Goal: Transaction & Acquisition: Purchase product/service

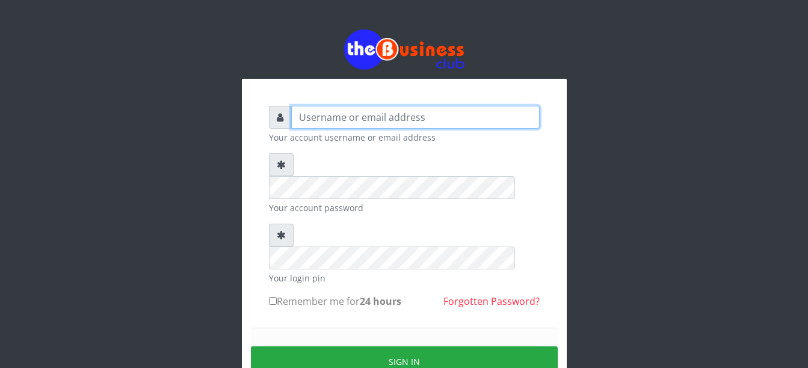
type input "Busybrain2"
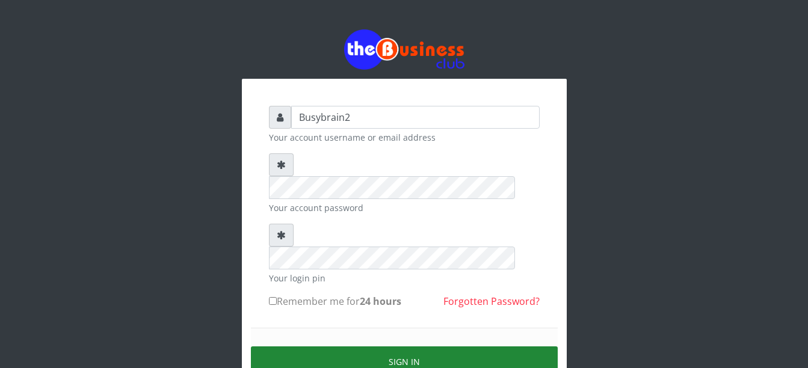
click at [448, 346] on button "Sign in" at bounding box center [404, 361] width 307 height 31
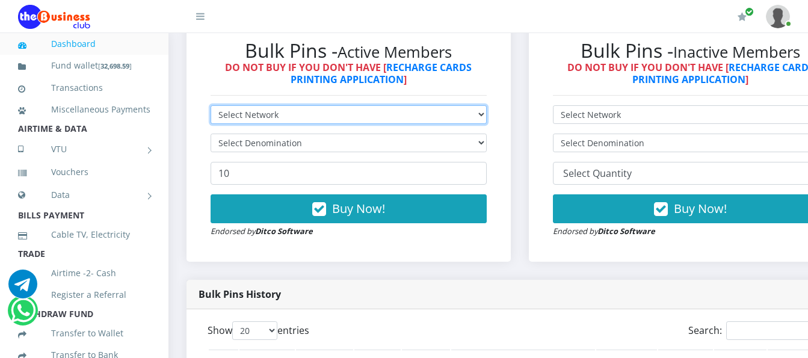
drag, startPoint x: 0, startPoint y: 0, endPoint x: 265, endPoint y: 105, distance: 284.8
click at [265, 105] on select "Select Network MTN Globacom 9Mobile Airtel" at bounding box center [349, 114] width 276 height 19
select select "MTN"
click at [211, 105] on select "Select Network MTN Globacom 9Mobile Airtel" at bounding box center [349, 114] width 276 height 19
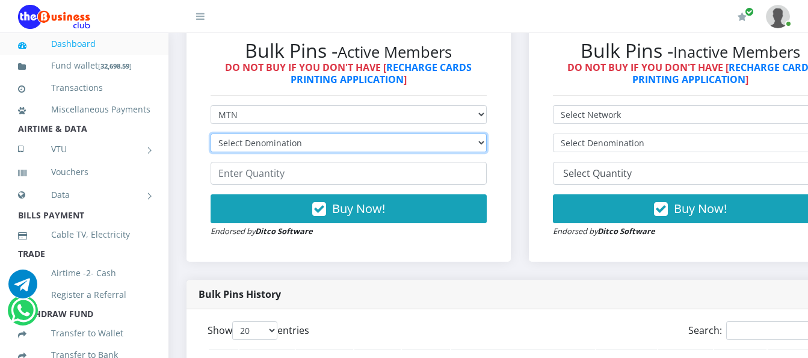
click at [265, 134] on select "Select Denomination MTN NGN100 - ₦96.99 MTN NGN200 - ₦193.98 MTN NGN400 - ₦387.…" at bounding box center [349, 143] width 276 height 19
select select "193.98-200"
click at [211, 134] on select "Select Denomination MTN NGN100 - ₦96.99 MTN NGN200 - ₦193.98 MTN NGN400 - ₦387.…" at bounding box center [349, 143] width 276 height 19
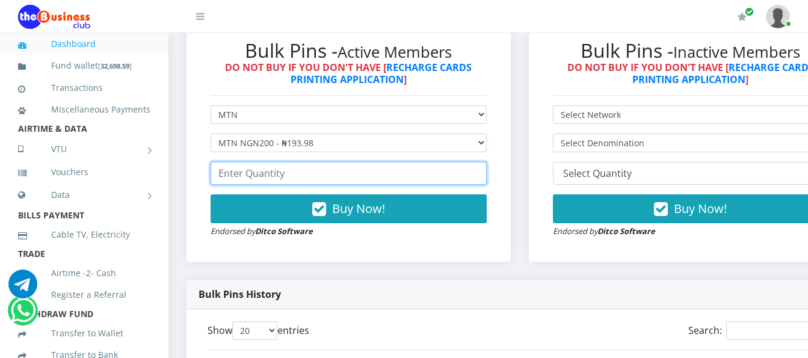
click at [324, 162] on input "number" at bounding box center [349, 173] width 276 height 23
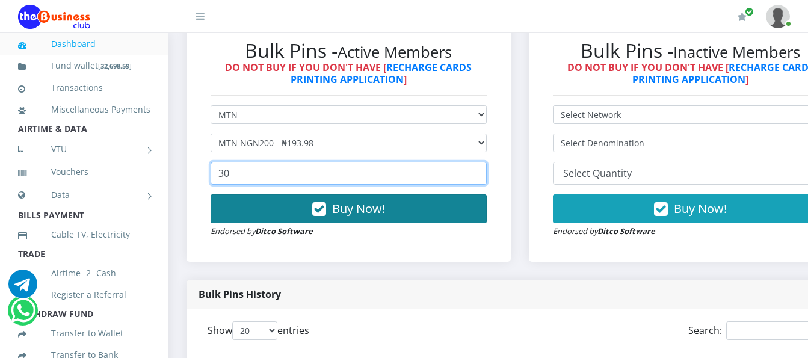
type input "30"
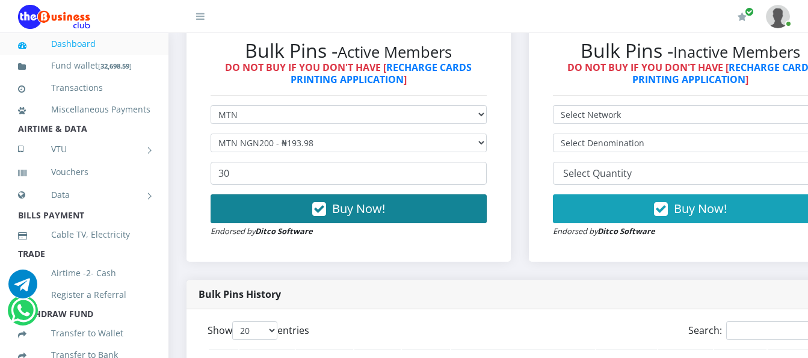
click at [338, 211] on button "Buy Now!" at bounding box center [349, 208] width 276 height 29
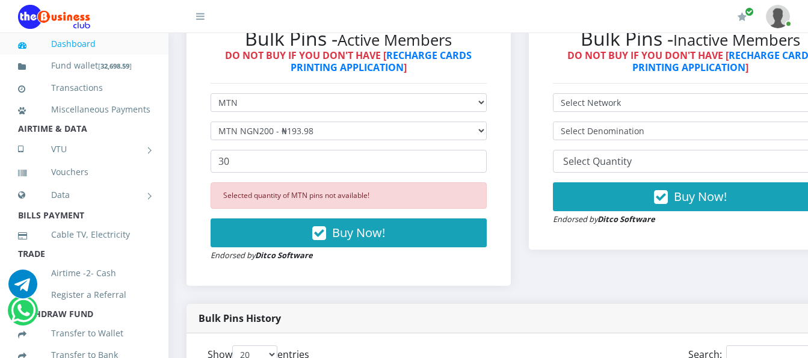
scroll to position [432, 0]
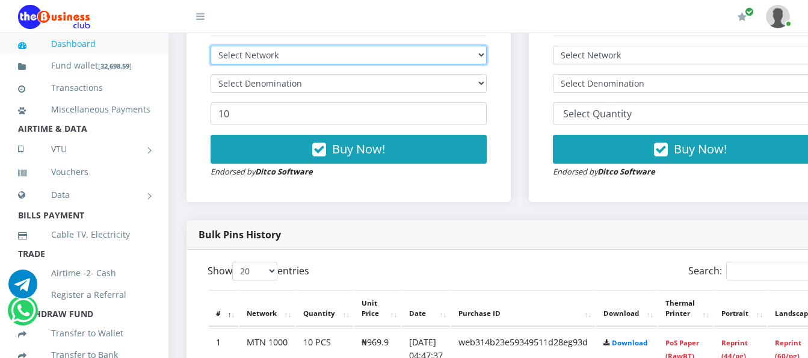
click at [307, 47] on select "Select Network MTN Globacom 9Mobile Airtel" at bounding box center [349, 55] width 276 height 19
select select "MTN"
click at [211, 46] on select "Select Network MTN Globacom 9Mobile Airtel" at bounding box center [349, 55] width 276 height 19
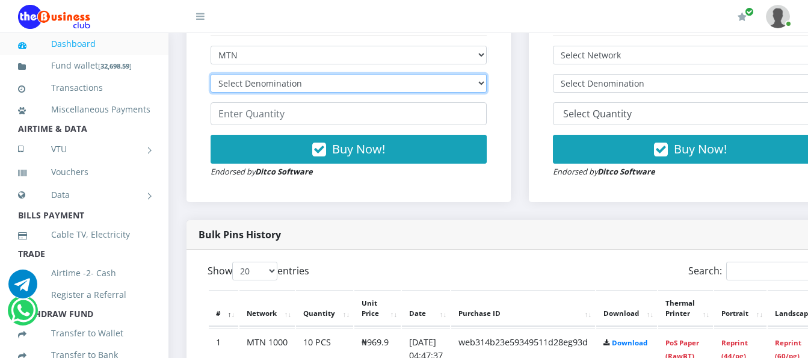
click at [306, 75] on select "Select Denomination MTN NGN100 - ₦96.99 MTN NGN200 - ₦193.98 MTN NGN400 - ₦387.…" at bounding box center [349, 83] width 276 height 19
select select "193.98-200"
click at [211, 74] on select "Select Denomination MTN NGN100 - ₦96.99 MTN NGN200 - ₦193.98 MTN NGN400 - ₦387.…" at bounding box center [349, 83] width 276 height 19
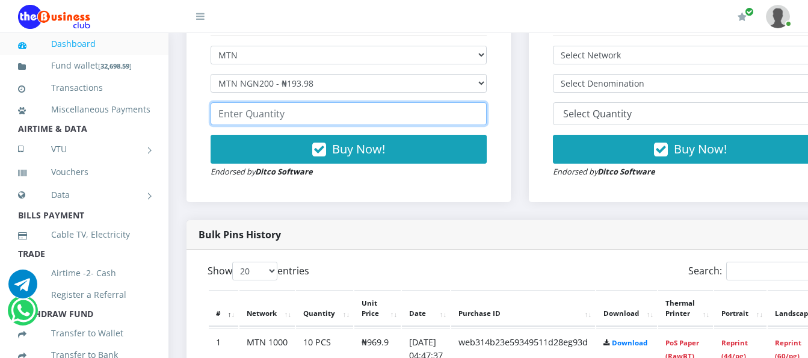
click at [307, 102] on input "number" at bounding box center [349, 113] width 276 height 23
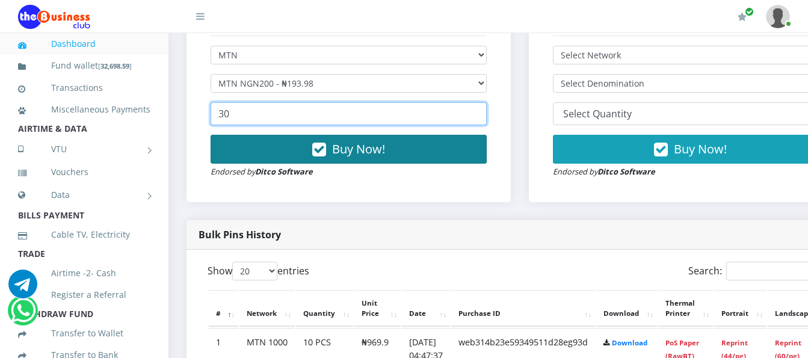
type input "30"
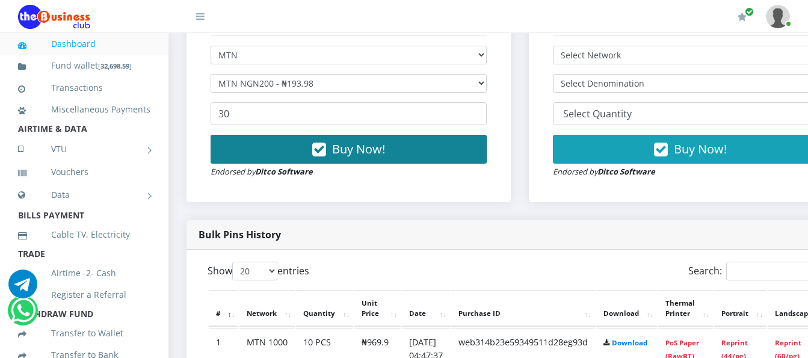
click at [452, 135] on button "Buy Now!" at bounding box center [349, 149] width 276 height 29
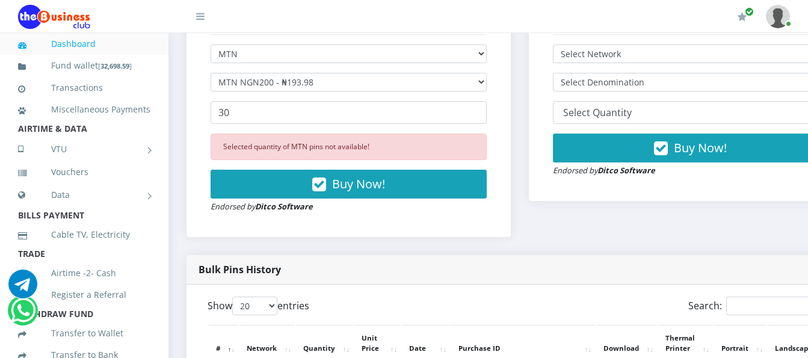
scroll to position [312, 0]
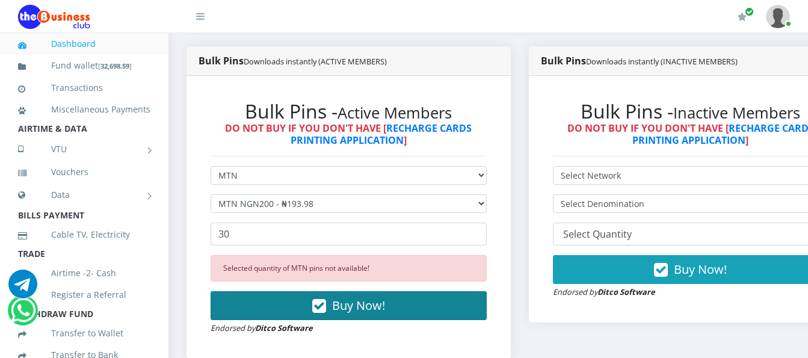
drag, startPoint x: 336, startPoint y: 295, endPoint x: 337, endPoint y: 285, distance: 9.8
click at [336, 291] on button "Buy Now!" at bounding box center [349, 305] width 276 height 29
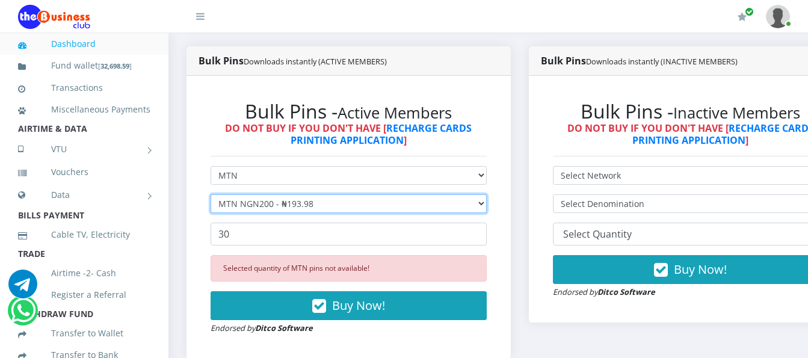
click at [377, 194] on select "Select Denomination MTN NGN100 - ₦96.99 MTN NGN200 - ₦193.98 MTN NGN400 - ₦387.…" at bounding box center [349, 203] width 276 height 19
select select "484.95-500"
click at [211, 194] on select "Select Denomination MTN NGN100 - ₦96.99 MTN NGN200 - ₦193.98 MTN NGN400 - ₦387.…" at bounding box center [349, 203] width 276 height 19
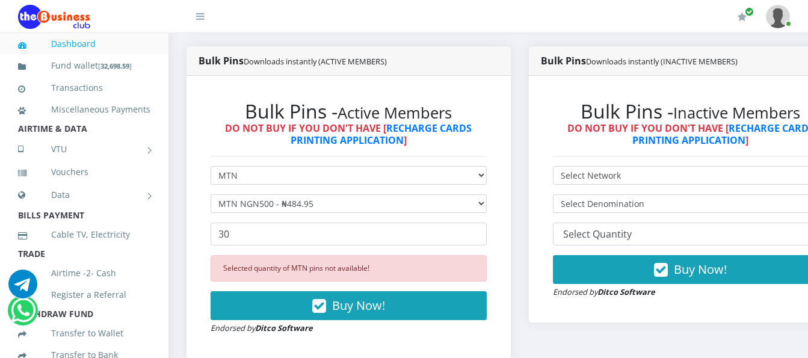
click at [358, 209] on form "Select Network MTN Globacom 9Mobile Airtel Select Denomination MTN NGN100 - ₦96…" at bounding box center [349, 250] width 276 height 168
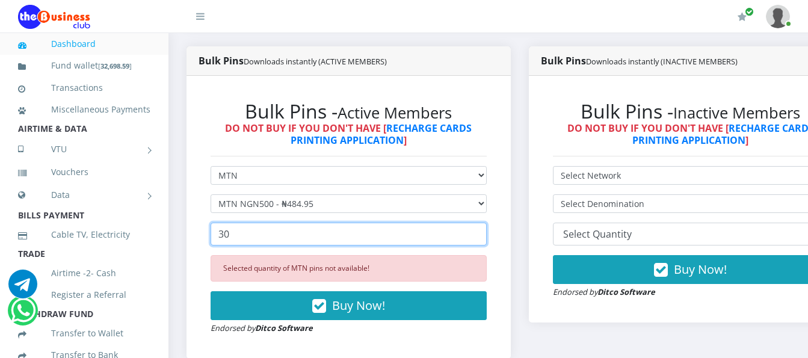
click at [357, 226] on input "30" at bounding box center [349, 234] width 276 height 23
type input "3"
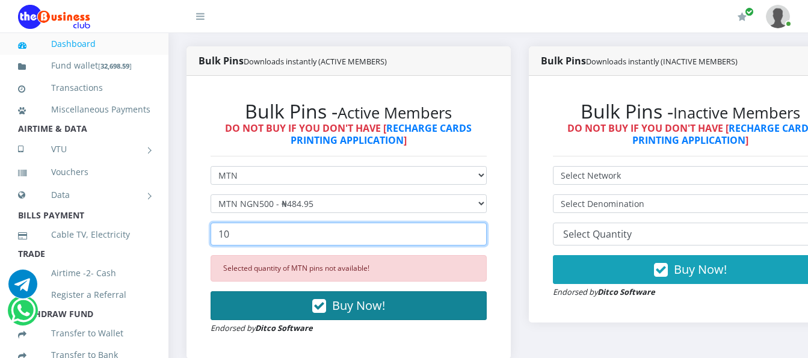
type input "10"
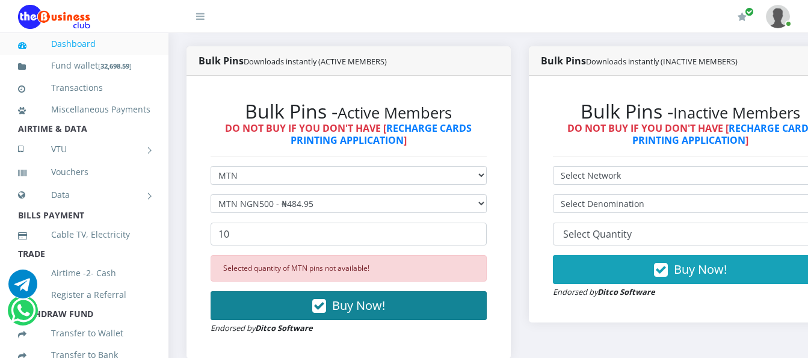
click at [326, 300] on icon "button" at bounding box center [319, 306] width 14 height 12
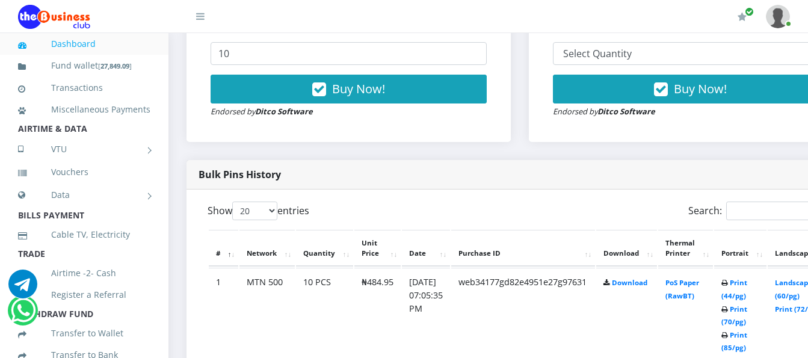
scroll to position [552, 0]
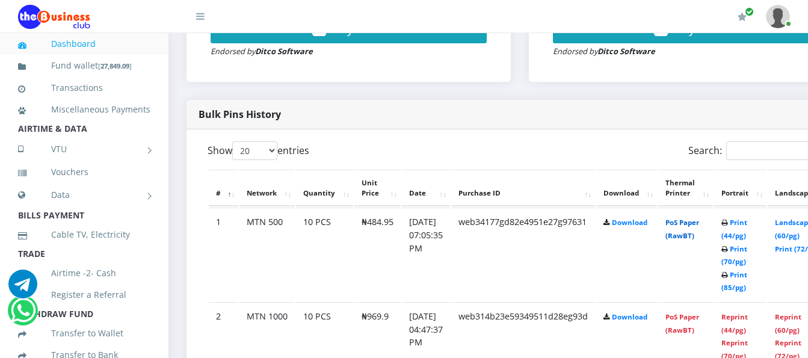
click at [691, 223] on link "PoS Paper (RawBT)" at bounding box center [682, 229] width 34 height 22
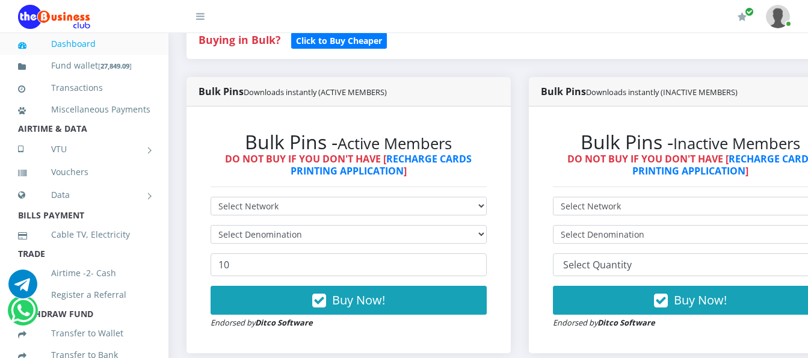
scroll to position [251, 0]
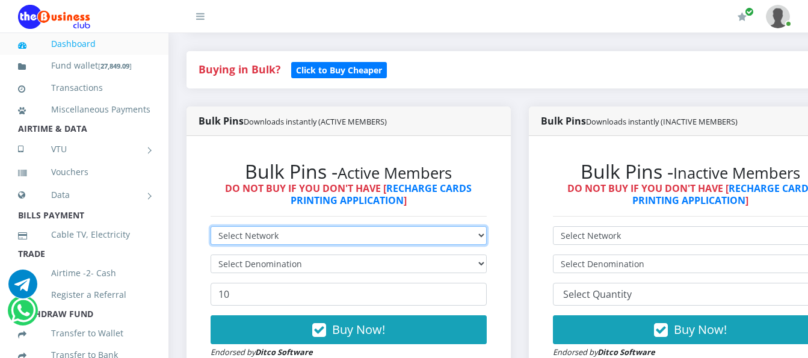
click at [437, 226] on select "Select Network MTN Globacom 9Mobile Airtel" at bounding box center [349, 235] width 276 height 19
select select "MTN"
click at [211, 226] on select "Select Network MTN Globacom 9Mobile Airtel" at bounding box center [349, 235] width 276 height 19
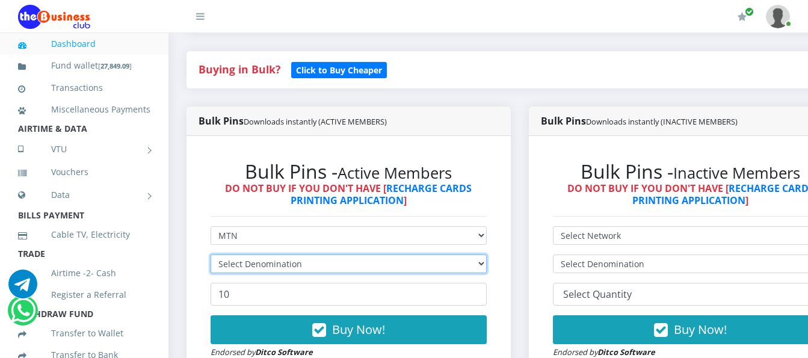
click at [435, 254] on select "Select Denomination" at bounding box center [349, 263] width 276 height 19
click at [435, 254] on select "Select Denomination MTN NGN100 - ₦96.99 MTN NGN200 - ₦193.98 MTN NGN400 - ₦387.…" at bounding box center [349, 263] width 276 height 19
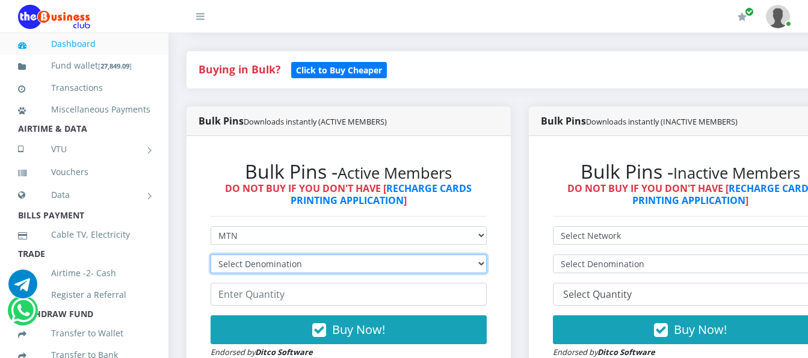
select select "193.98-200"
click at [211, 254] on select "Select Denomination MTN NGN100 - ₦96.99 MTN NGN200 - ₦193.98 MTN NGN400 - ₦387.…" at bounding box center [349, 263] width 276 height 19
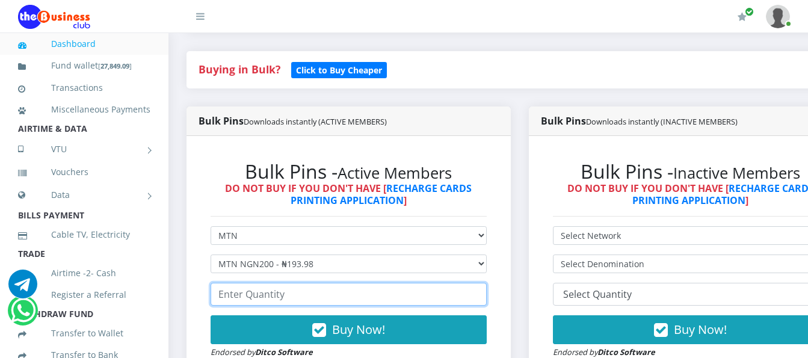
click at [434, 283] on input "number" at bounding box center [349, 294] width 276 height 23
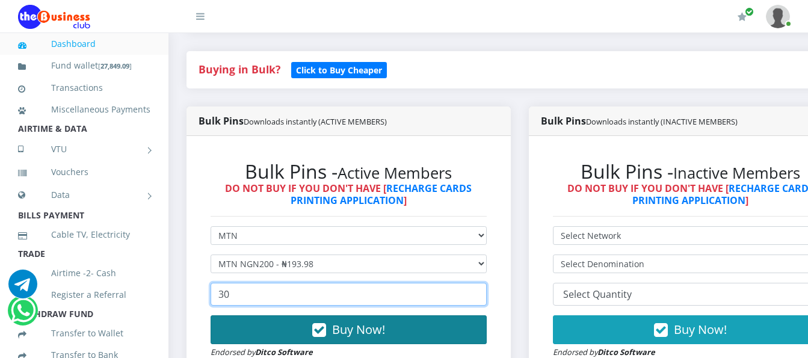
type input "30"
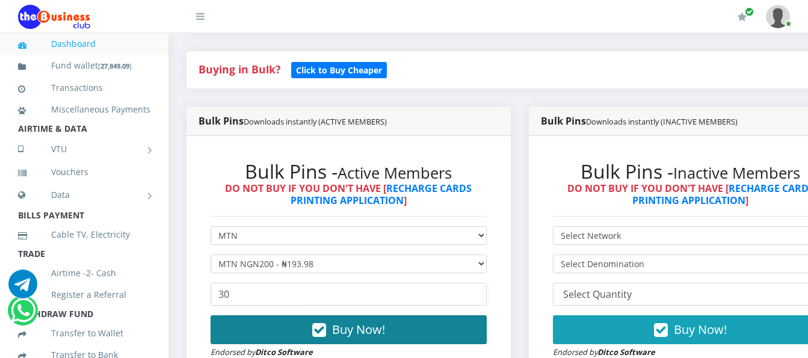
click at [445, 318] on button "Buy Now!" at bounding box center [349, 329] width 276 height 29
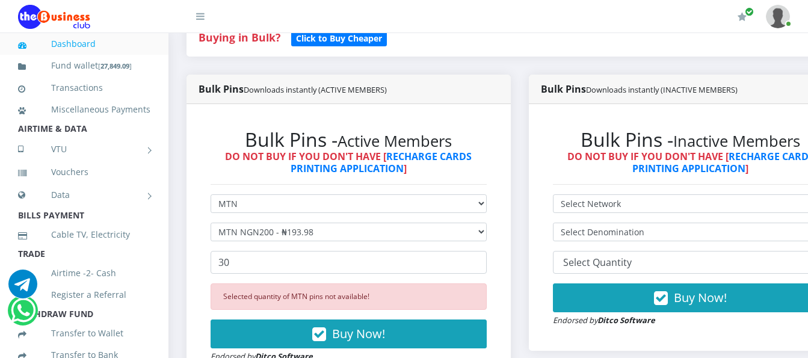
scroll to position [361, 0]
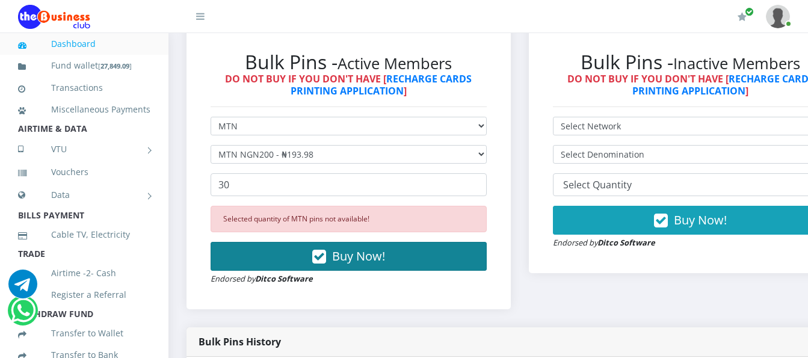
click at [430, 242] on button "Buy Now!" at bounding box center [349, 256] width 276 height 29
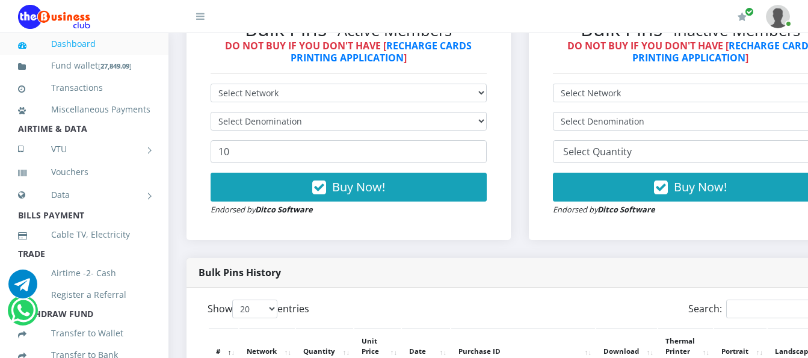
scroll to position [361, 0]
